Goal: Information Seeking & Learning: Learn about a topic

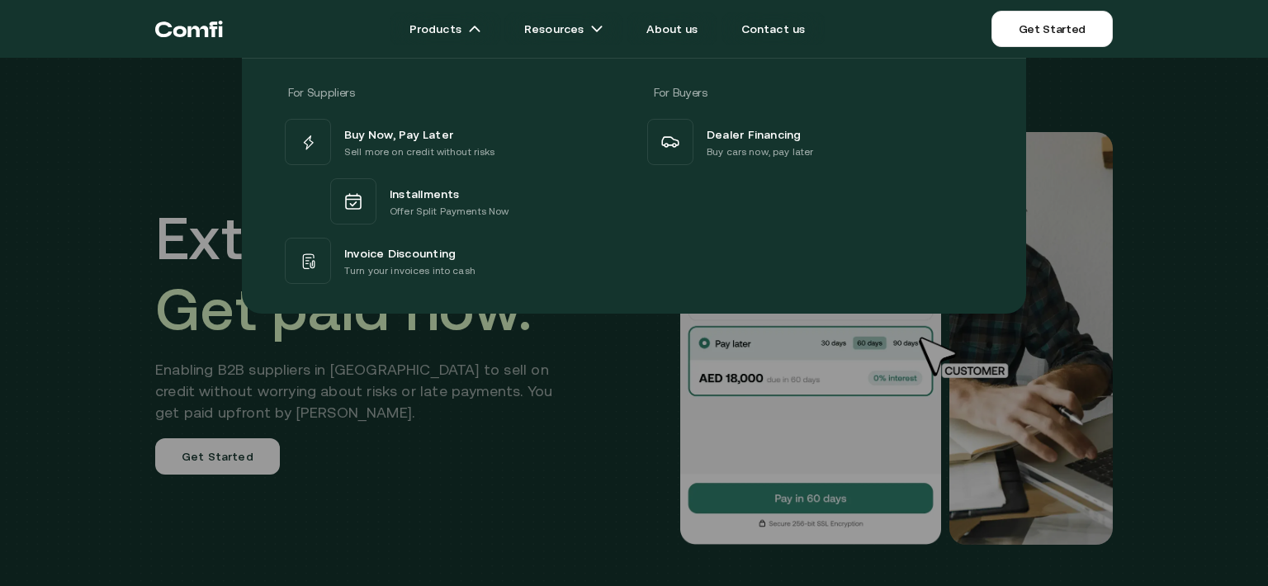
click at [436, 268] on p "Turn your invoices into cash" at bounding box center [409, 270] width 131 height 17
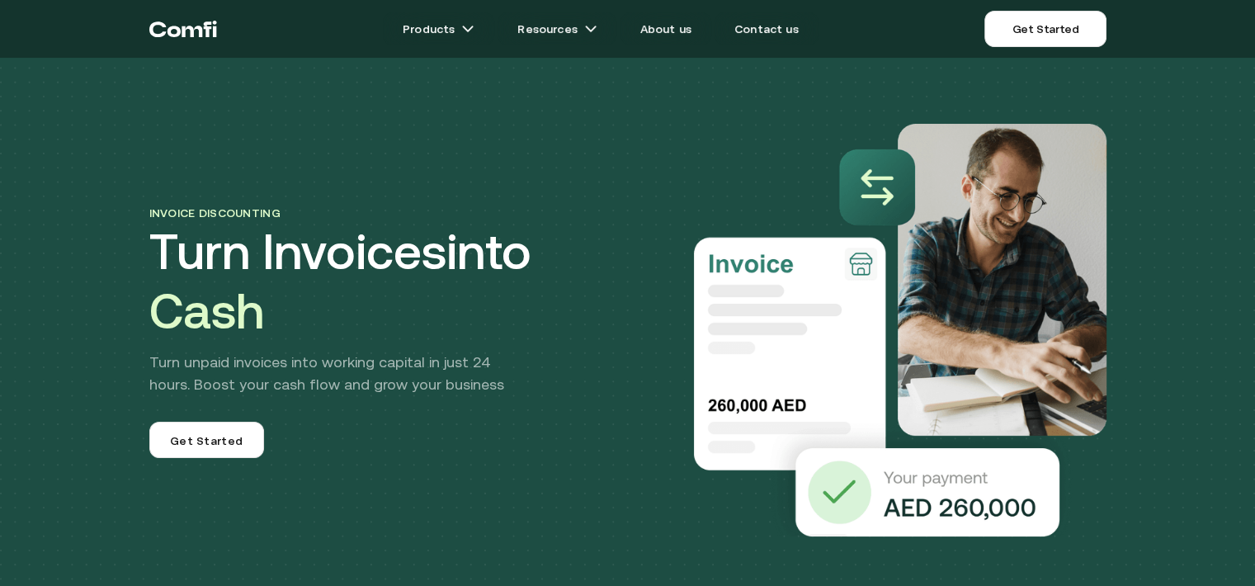
click at [213, 450] on span "Get Started" at bounding box center [206, 442] width 73 height 20
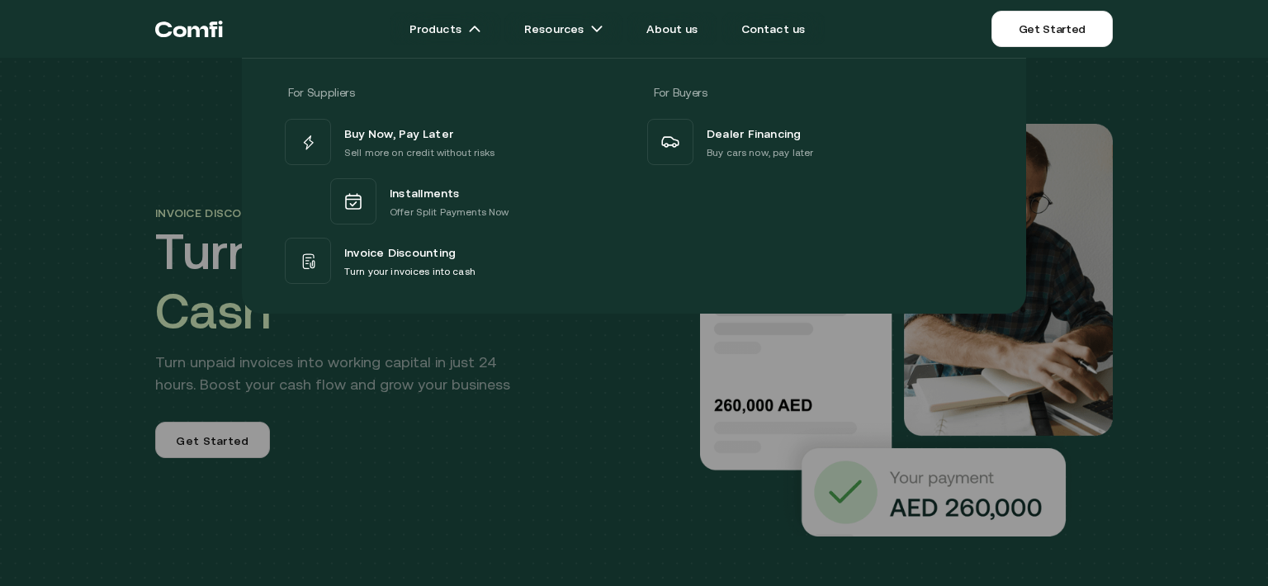
click at [484, 262] on div "Invoice Discounting Turn your invoices into cash" at bounding box center [452, 260] width 342 height 53
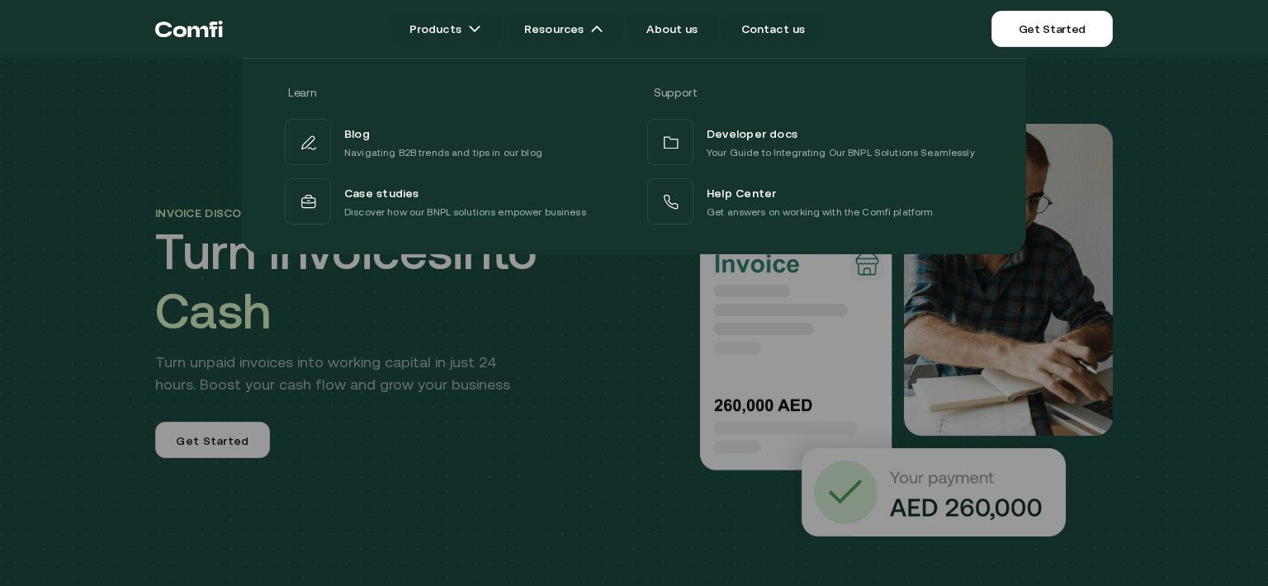
click at [548, 458] on div at bounding box center [634, 351] width 1268 height 586
